Goal: Task Accomplishment & Management: Use online tool/utility

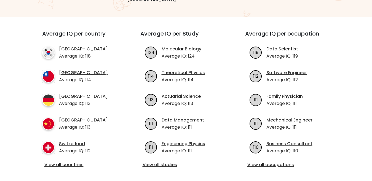
scroll to position [193, 0]
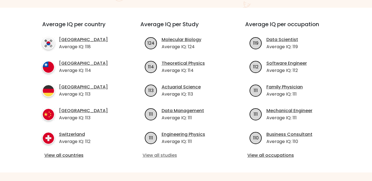
click at [169, 152] on link "View all studies" at bounding box center [186, 155] width 87 height 7
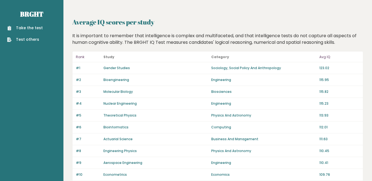
click at [36, 27] on link "Take the test" at bounding box center [25, 28] width 36 height 6
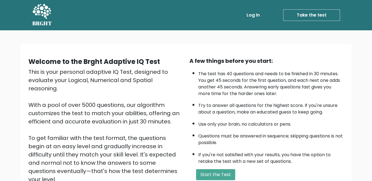
scroll to position [28, 0]
